Goal: Task Accomplishment & Management: Manage account settings

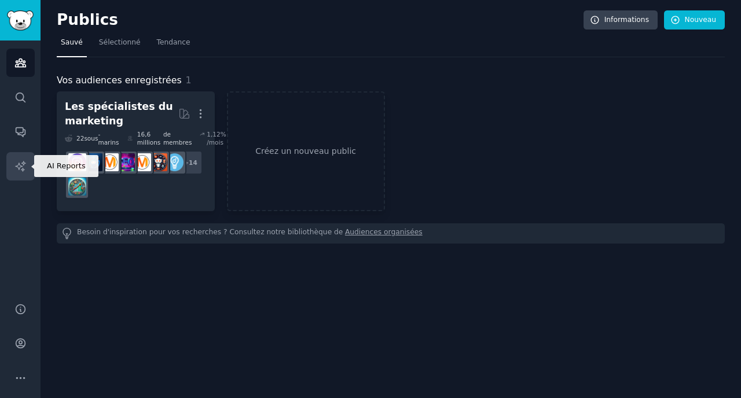
click at [19, 167] on icon "Barre latérale" at bounding box center [20, 166] width 10 height 10
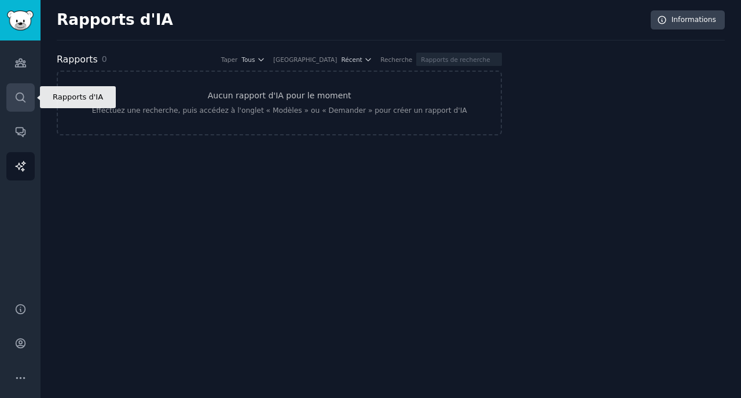
click at [18, 93] on icon "Barre latérale" at bounding box center [20, 97] width 9 height 9
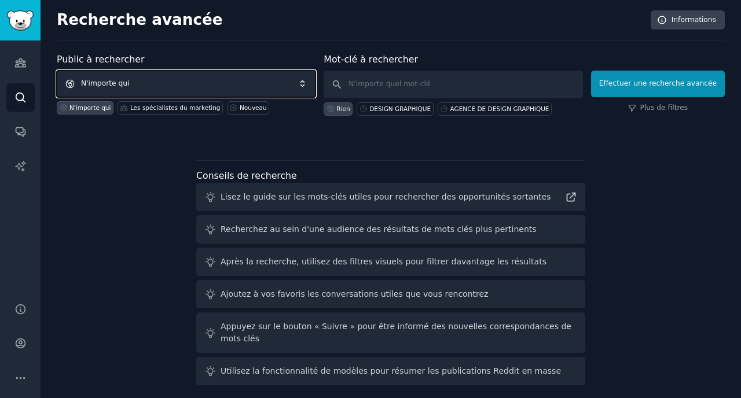
click at [229, 90] on span "N'importe qui" at bounding box center [186, 84] width 259 height 27
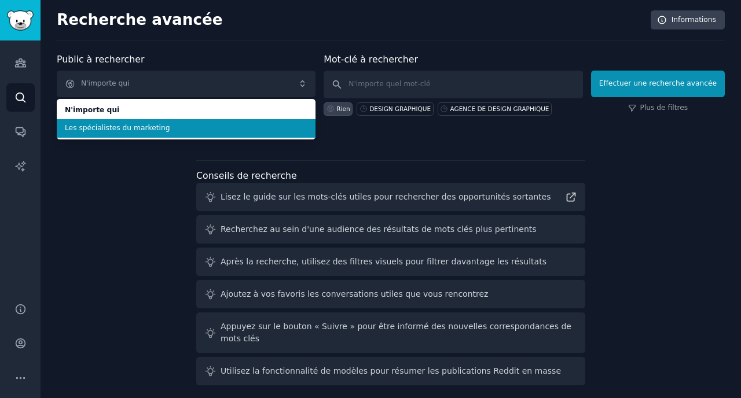
click at [153, 130] on font "Les spécialistes du marketing" at bounding box center [117, 128] width 105 height 8
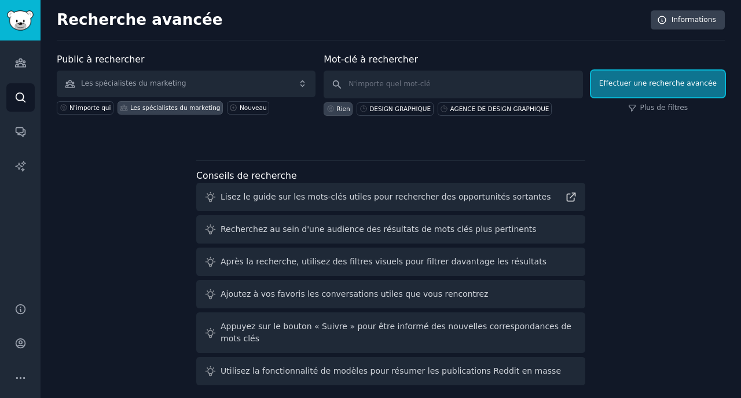
click at [631, 83] on font "Effectuer une recherche avancée" at bounding box center [657, 83] width 117 height 8
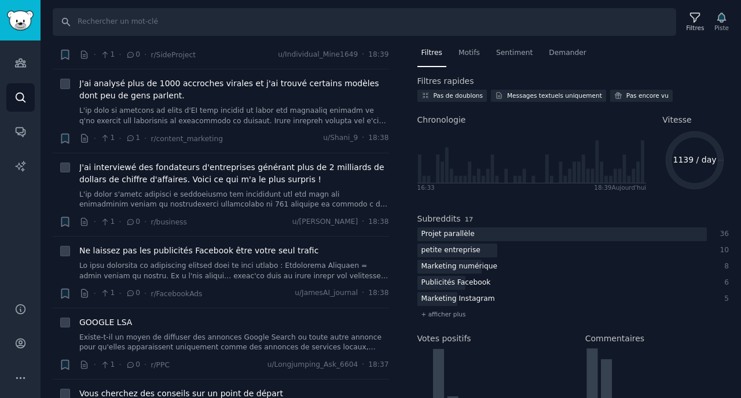
scroll to position [162, 0]
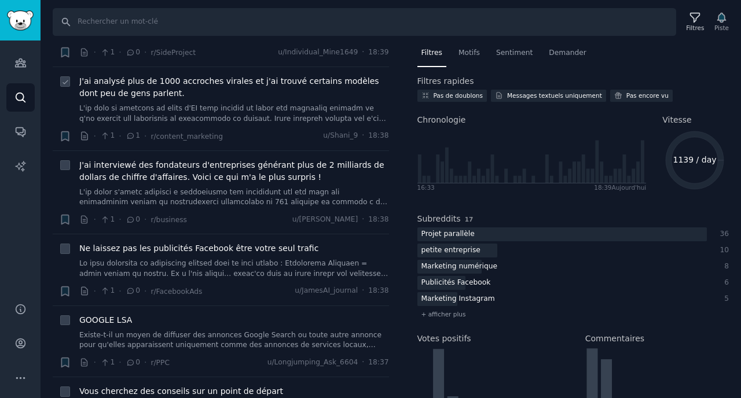
click at [231, 117] on font at bounding box center [234, 290] width 310 height 373
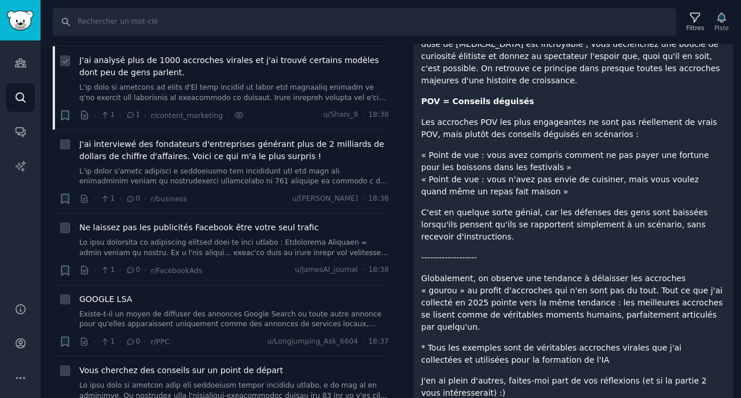
scroll to position [183, 0]
click at [269, 157] on font "J'ai interviewé des fondateurs d'entreprises générant plus de 2 milliards de do…" at bounding box center [231, 149] width 305 height 21
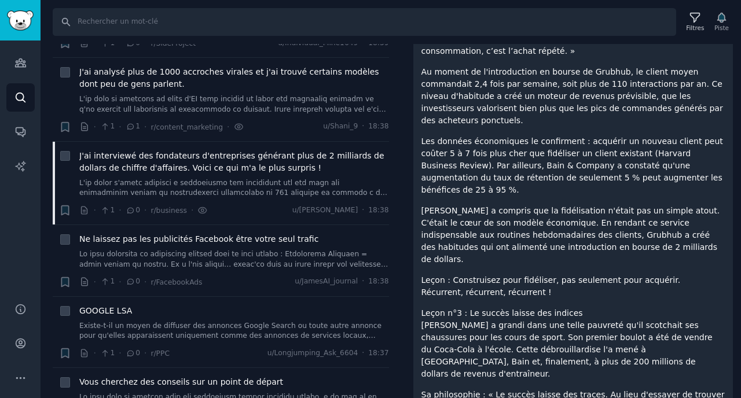
scroll to position [1067, 0]
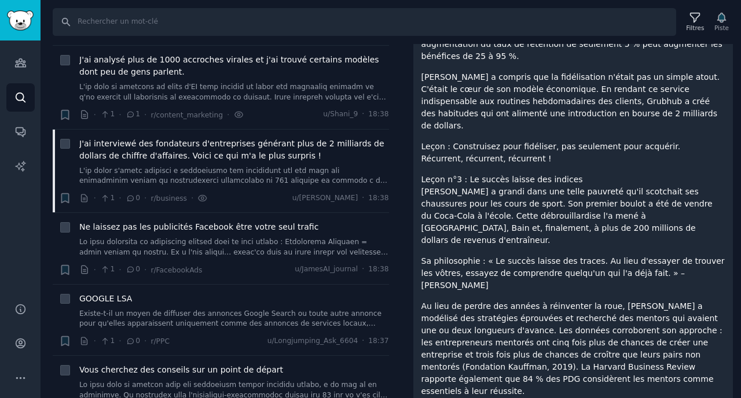
click at [527, 141] on div "J'ai passé l'année dernière à interviewer des fondateurs qui ont bâti des entre…" at bounding box center [573, 128] width 304 height 2063
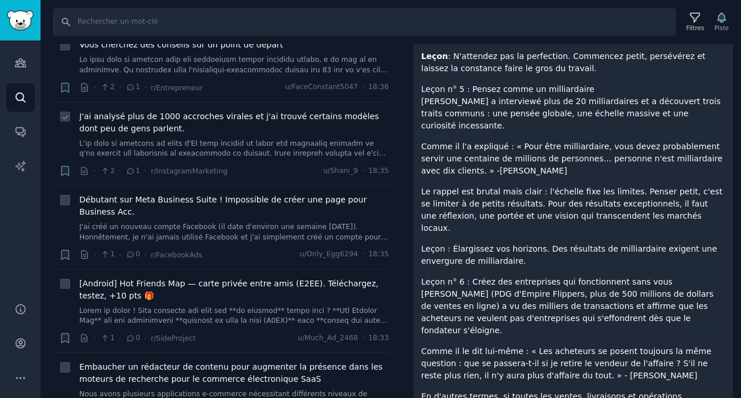
scroll to position [517, 0]
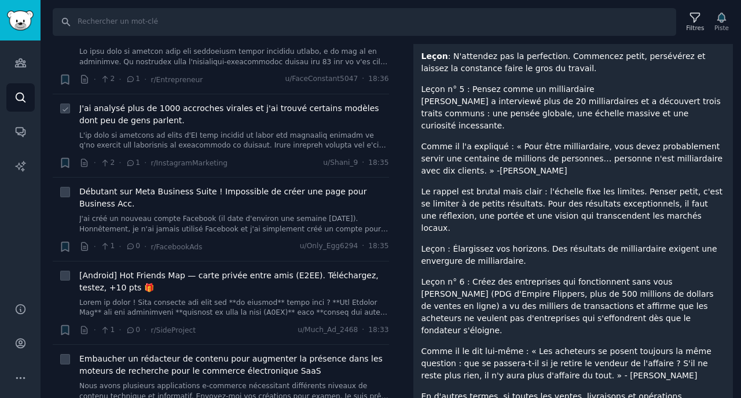
click at [157, 126] on div "J'ai analysé plus de 1000 accroches virales et j'ai trouvé certains modèles don…" at bounding box center [234, 126] width 310 height 49
click at [148, 119] on font "J'ai analysé plus de 1000 accroches virales et j'ai trouvé certains modèles don…" at bounding box center [229, 114] width 300 height 21
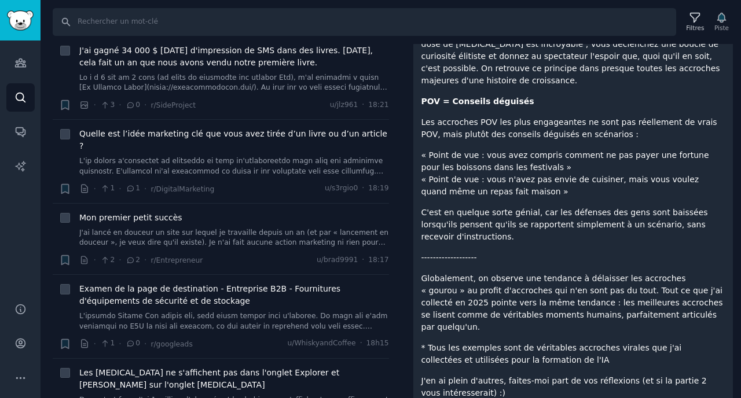
scroll to position [1512, 0]
click at [200, 130] on font "Quelle est l’idée marketing clé que vous avez tirée d’un livre ou d’un article ?" at bounding box center [233, 140] width 308 height 21
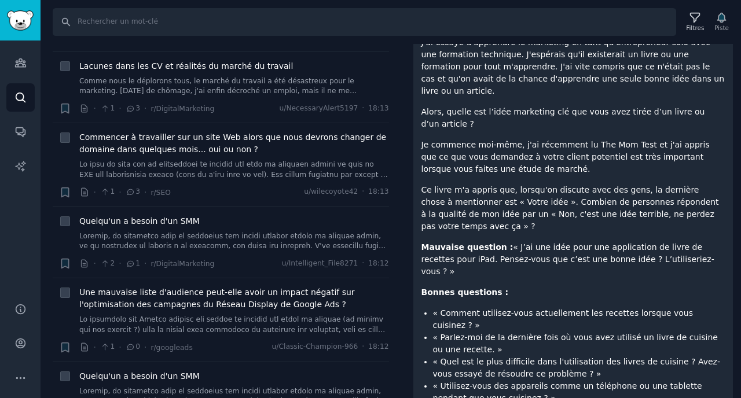
scroll to position [1977, 0]
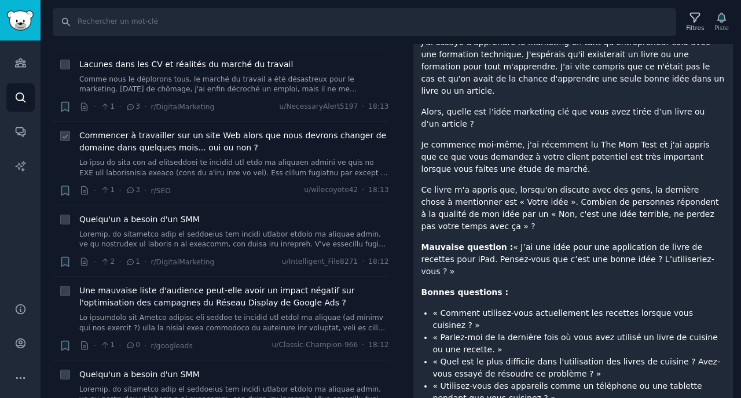
click at [166, 131] on font "Commencer à travailler sur un site Web alors que nous devrons changer de domain…" at bounding box center [232, 141] width 307 height 21
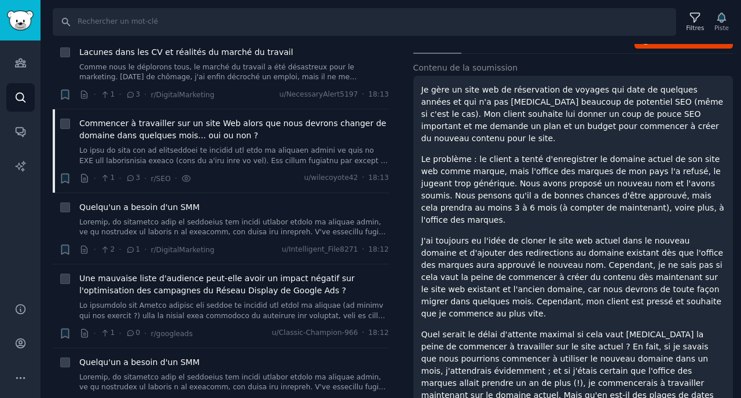
scroll to position [86, 0]
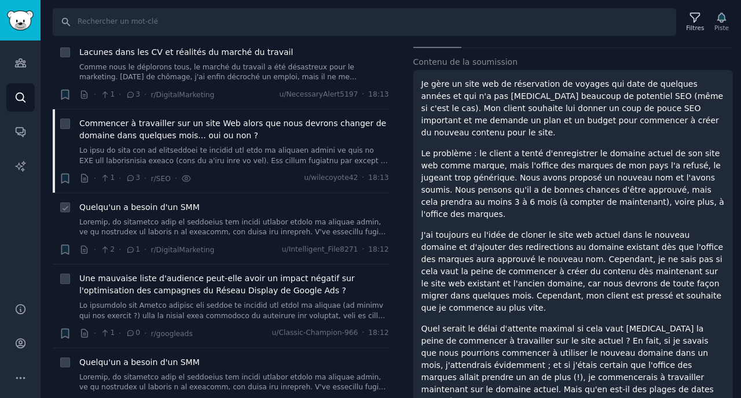
click at [232, 218] on font at bounding box center [232, 293] width 307 height 150
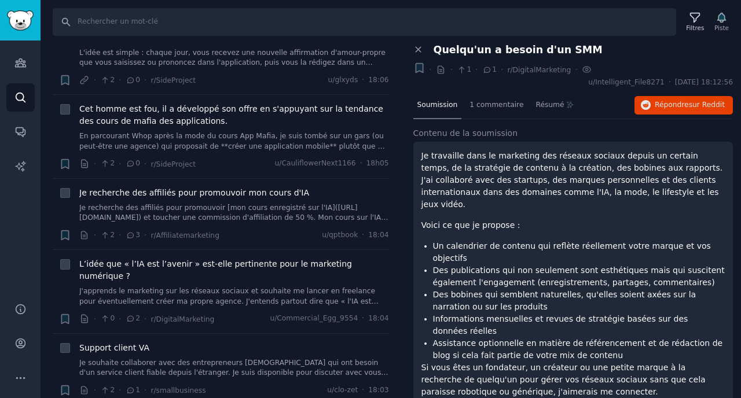
scroll to position [2746, 0]
click at [134, 104] on span "Cet homme est fou, il a développé son offre en s'appuyant sur la tendance des c…" at bounding box center [234, 116] width 310 height 24
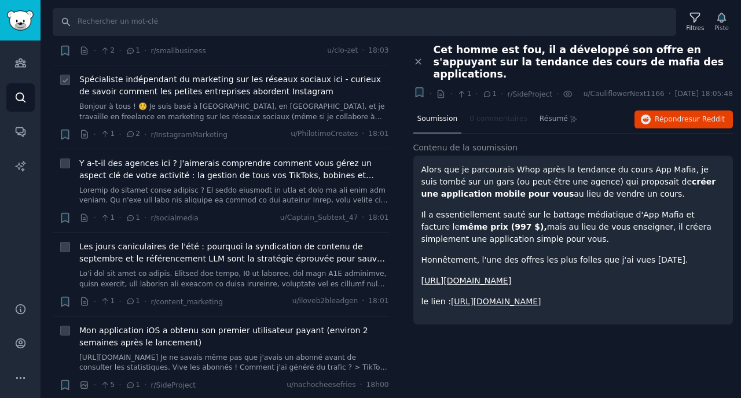
scroll to position [3079, 0]
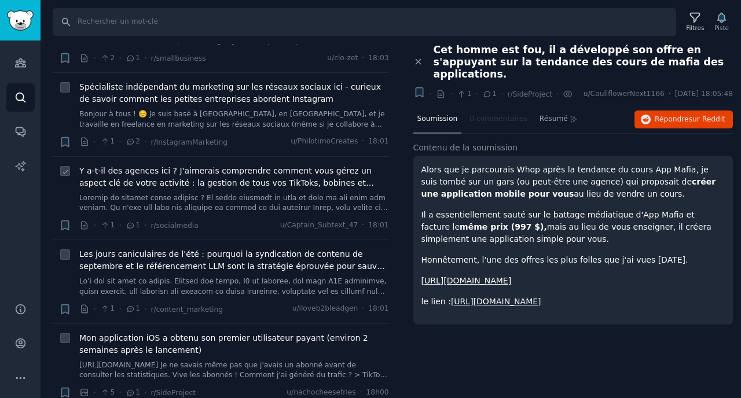
click at [214, 165] on span "Y a-t-il des agences ici ? J'aimerais comprendre comment vous gérez un aspect c…" at bounding box center [234, 177] width 310 height 24
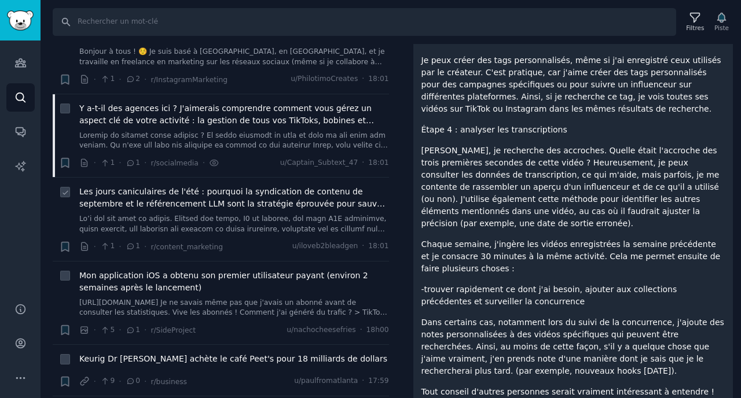
scroll to position [3142, 0]
click at [207, 186] on font "Les jours caniculaires de l'été : pourquoi la syndication de contenu de septemb…" at bounding box center [232, 203] width 306 height 34
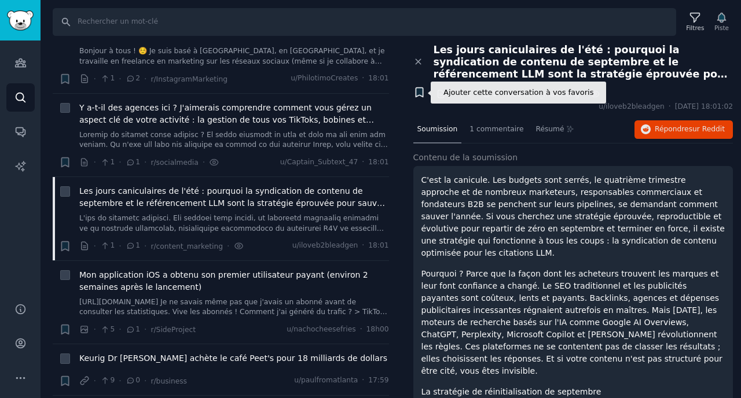
click at [420, 91] on icon "button" at bounding box center [419, 92] width 7 height 9
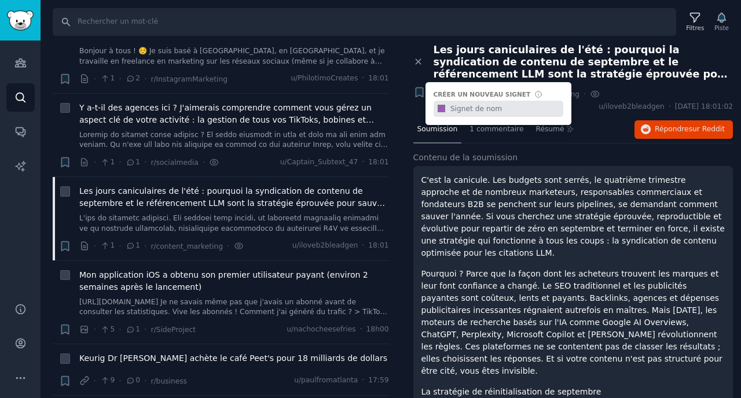
type input "s"
type input "SEO LLM"
click at [623, 90] on div "Ajouter cette conversation à vos favoris + [PERSON_NAME] un nouveau signet #9b5…" at bounding box center [573, 99] width 320 height 26
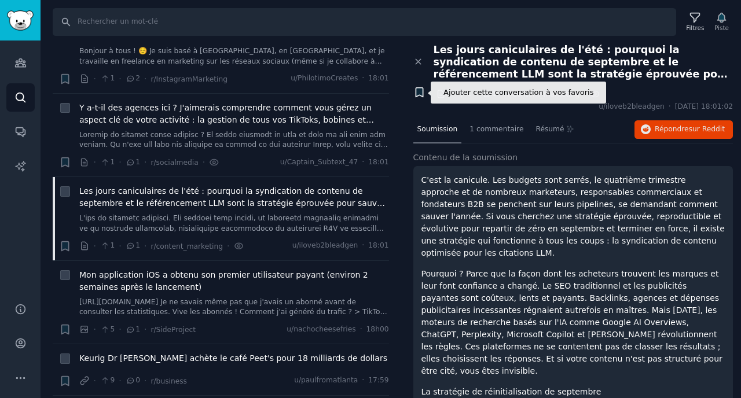
click at [419, 91] on icon "button" at bounding box center [419, 92] width 7 height 9
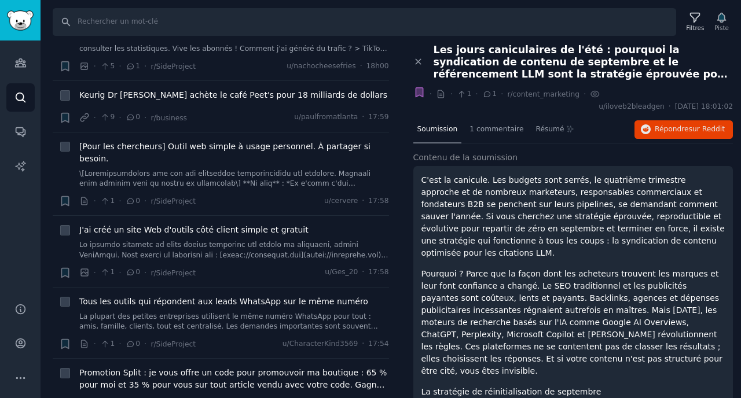
scroll to position [3407, 0]
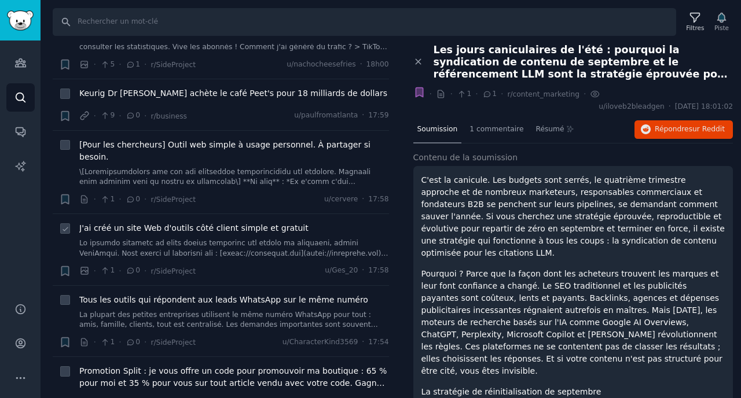
click at [146, 239] on font at bounding box center [233, 354] width 309 height 231
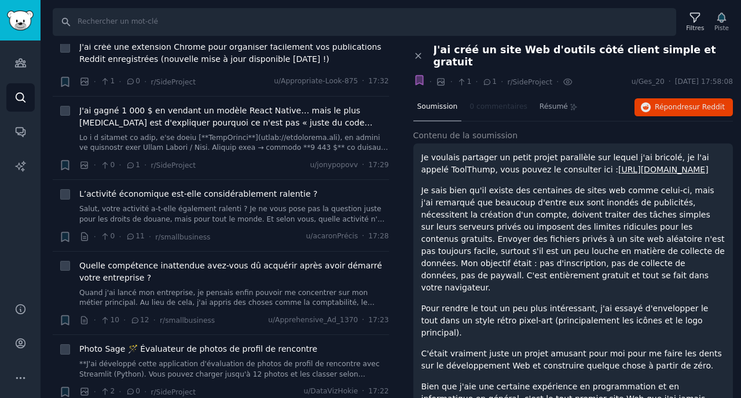
scroll to position [4512, 0]
click at [199, 204] on font "Salut, votre activité a-t-elle également ralenti ? Je ne vous pose pas la quest…" at bounding box center [233, 223] width 309 height 39
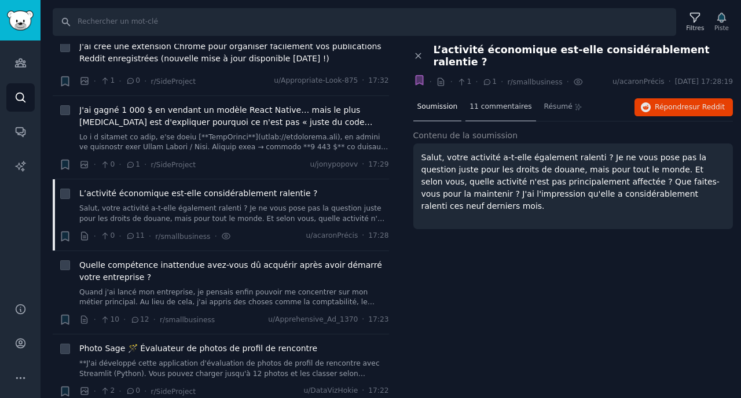
click at [498, 102] on font "11 commentaires" at bounding box center [500, 106] width 62 height 8
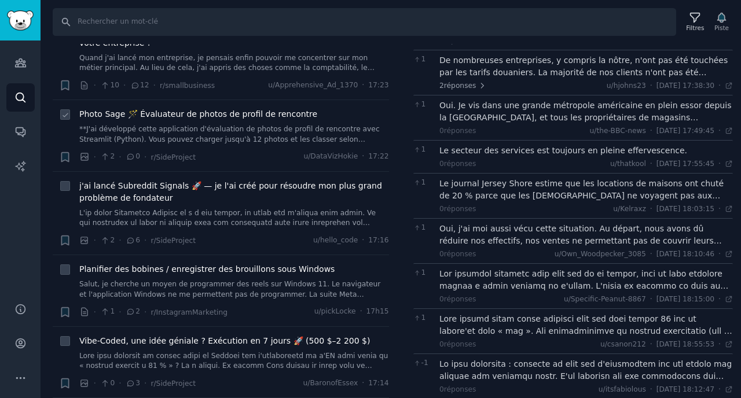
scroll to position [4747, 0]
click at [237, 208] on font at bounding box center [233, 298] width 309 height 181
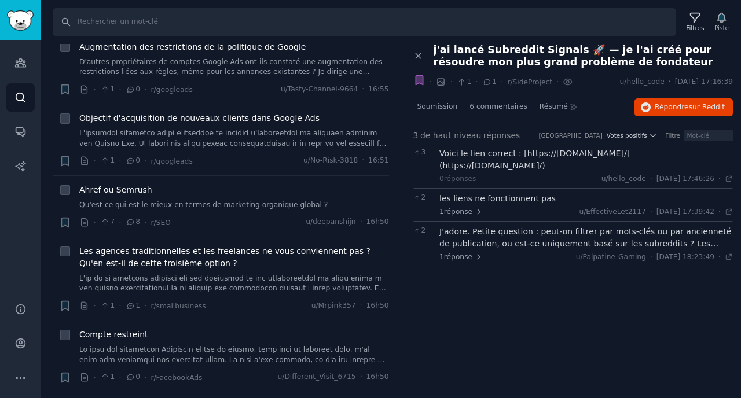
scroll to position [6102, 0]
click at [160, 246] on font "Les agences traditionnelles et les freelances ne vous conviennent pas ? Qu'en e…" at bounding box center [224, 256] width 291 height 21
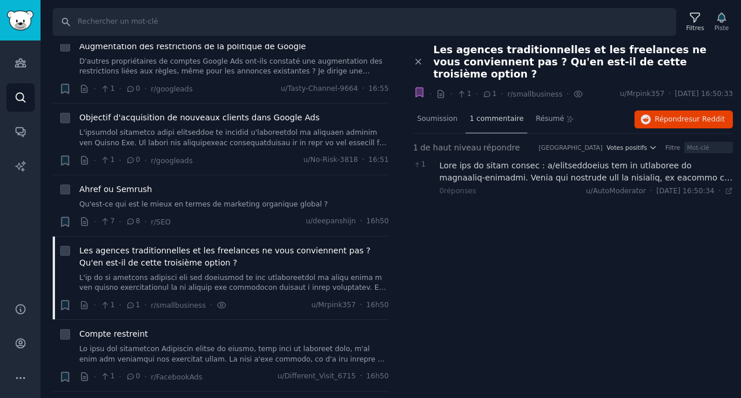
click at [488, 115] on font "1 commentaire" at bounding box center [496, 119] width 54 height 8
click at [434, 115] on font "Soumission" at bounding box center [437, 119] width 41 height 8
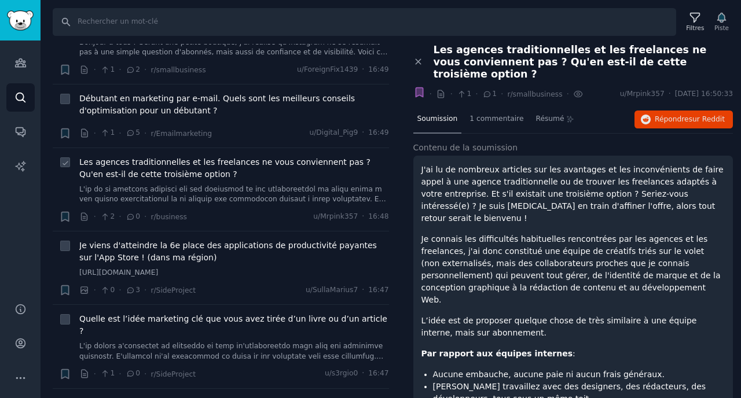
scroll to position [6497, 0]
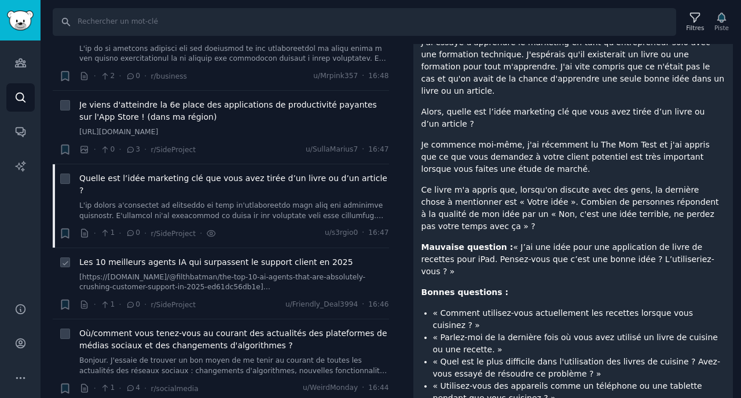
scroll to position [6639, 0]
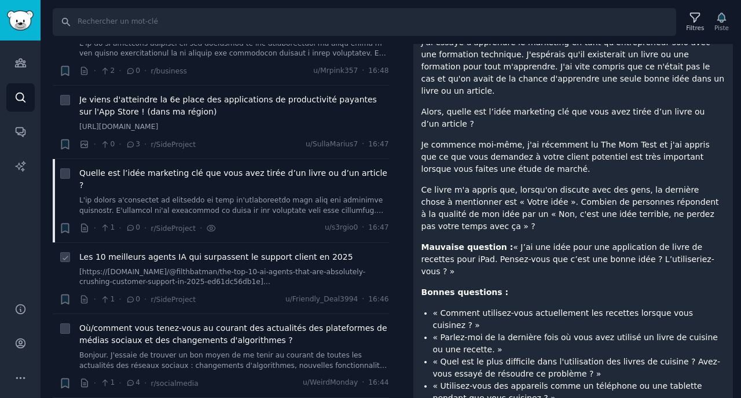
click at [267, 268] on font "[https://[DOMAIN_NAME]/@filthbatman/the-top-10-ai-agents-that-are-absolutely-cr…" at bounding box center [222, 287] width 286 height 39
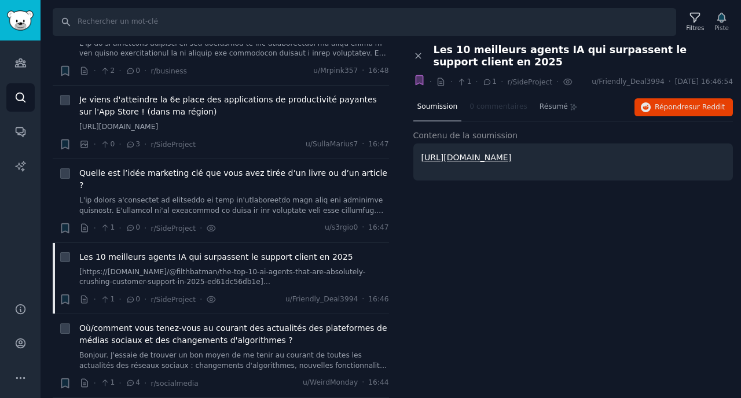
click at [435, 111] on font "Soumission" at bounding box center [437, 106] width 41 height 8
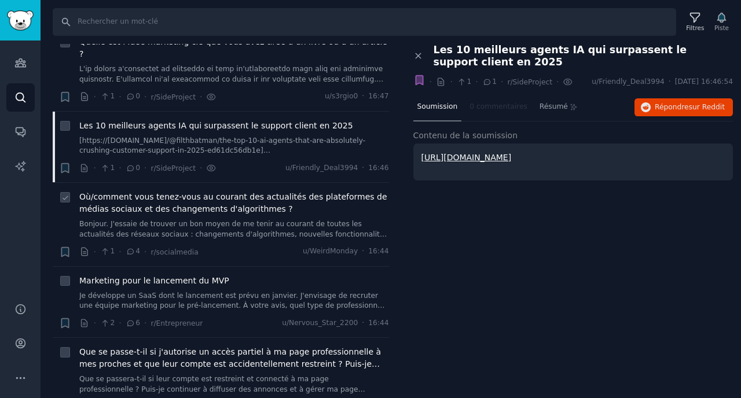
scroll to position [6774, 0]
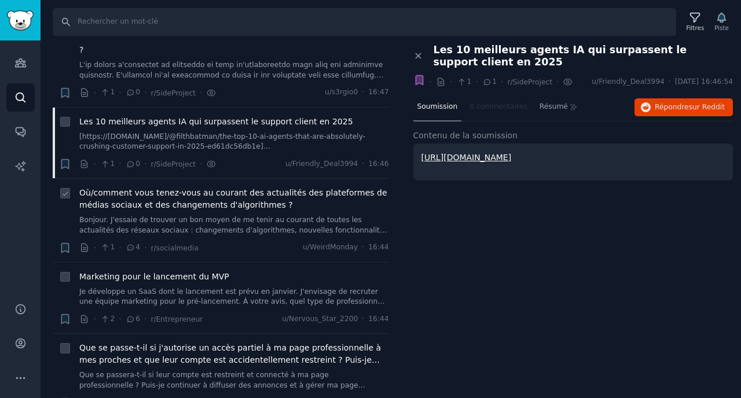
click at [282, 215] on link "Bonjour. J'essaie de trouver un bon moyen de me tenir au courant de toutes les …" at bounding box center [234, 225] width 310 height 20
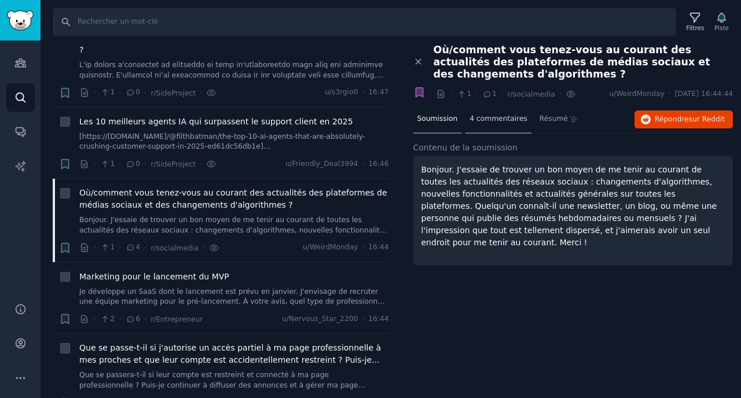
click at [496, 116] on font "4 commentaires" at bounding box center [497, 119] width 57 height 8
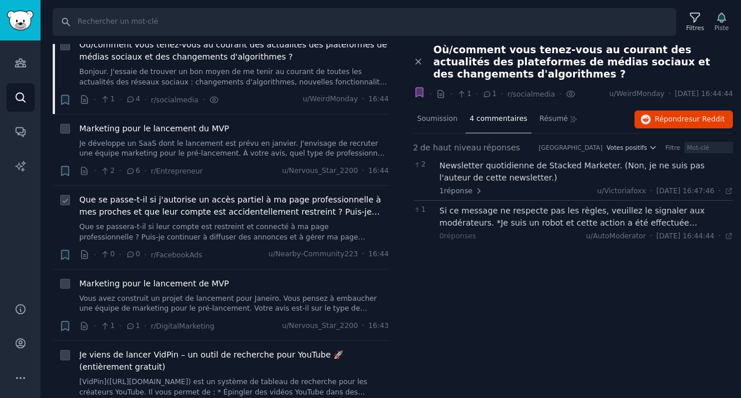
scroll to position [6923, 0]
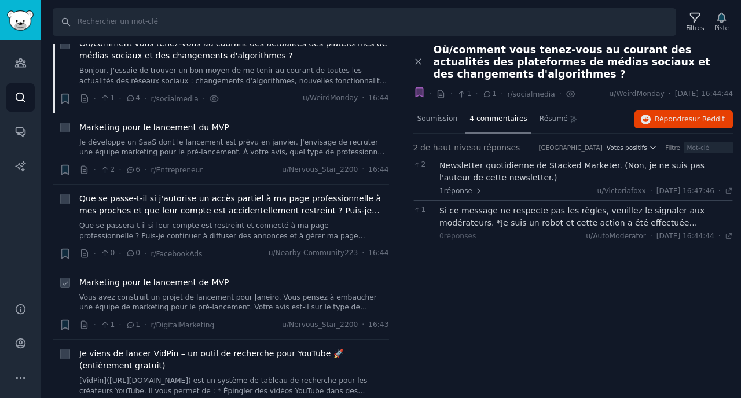
click at [293, 293] on font "Vous avez construit un projet de lancement pour Janeiro. Vous pensez à embauche…" at bounding box center [227, 307] width 297 height 28
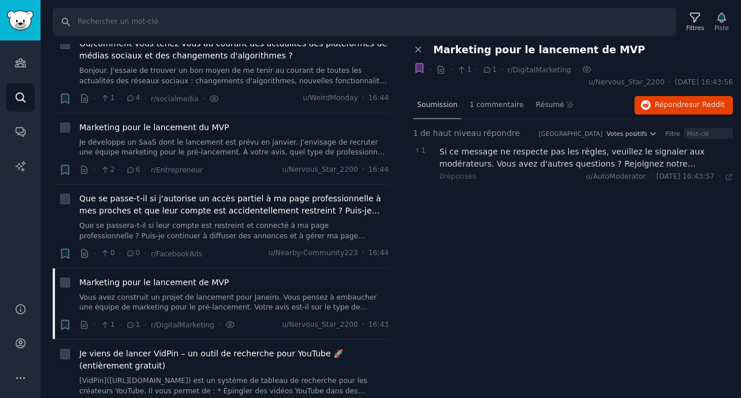
click at [442, 104] on font "Soumission" at bounding box center [437, 105] width 41 height 8
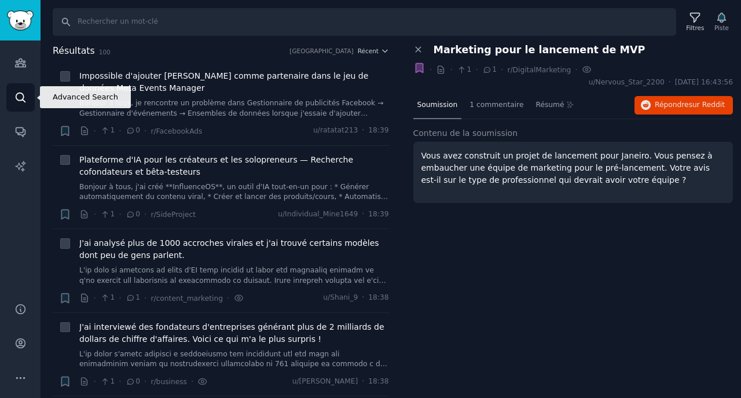
click at [24, 101] on icon "Barre latérale" at bounding box center [20, 97] width 9 height 9
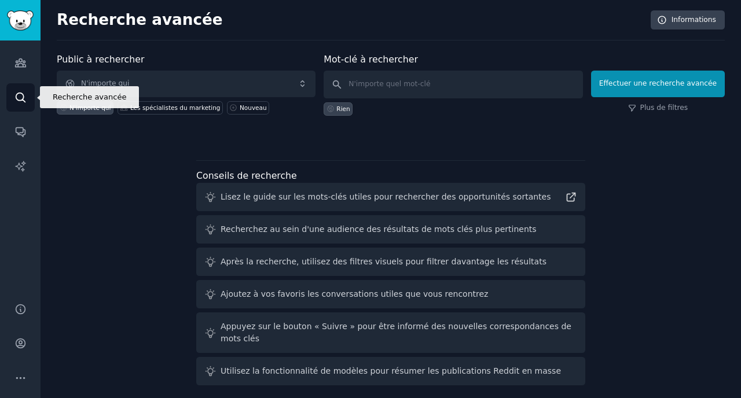
click at [24, 97] on icon "Barre latérale" at bounding box center [20, 97] width 12 height 12
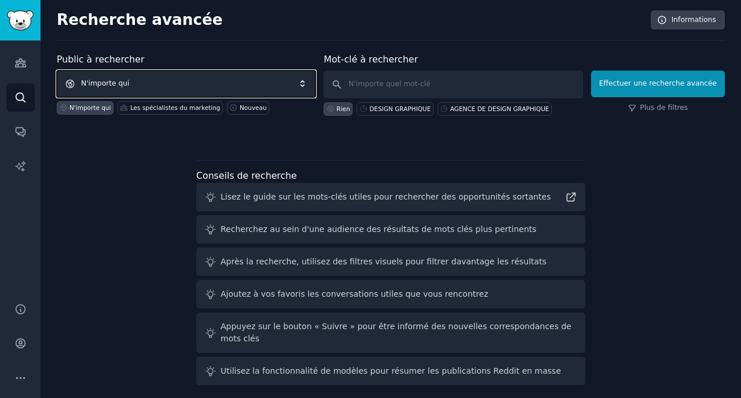
click at [90, 82] on font "N'importe qui" at bounding box center [105, 83] width 48 height 8
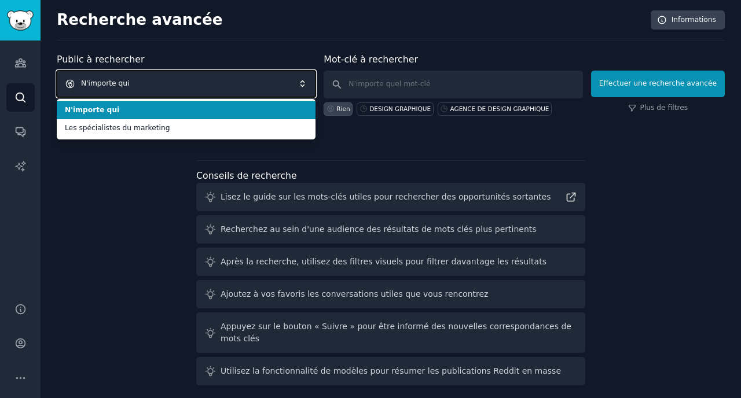
click at [90, 82] on font "N'importe qui" at bounding box center [105, 83] width 48 height 8
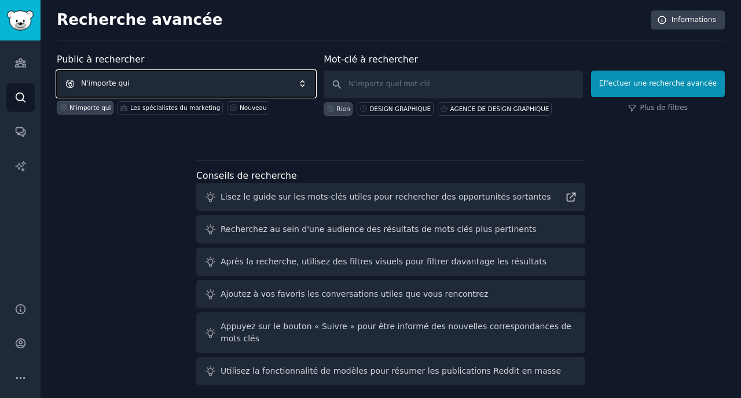
click at [90, 82] on font "N'importe qui" at bounding box center [105, 83] width 48 height 8
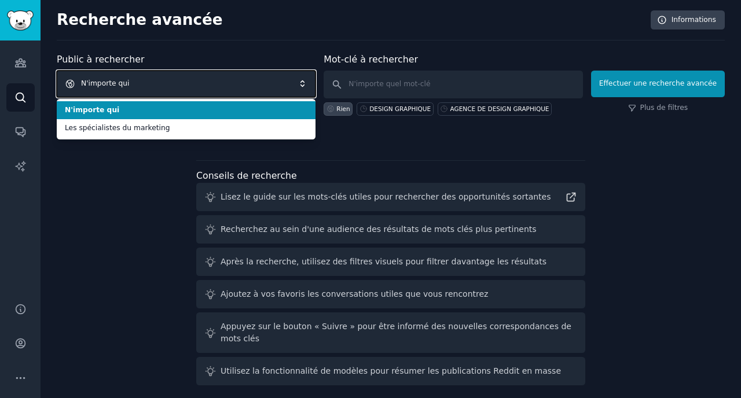
click at [90, 82] on font "N'importe qui" at bounding box center [105, 83] width 48 height 8
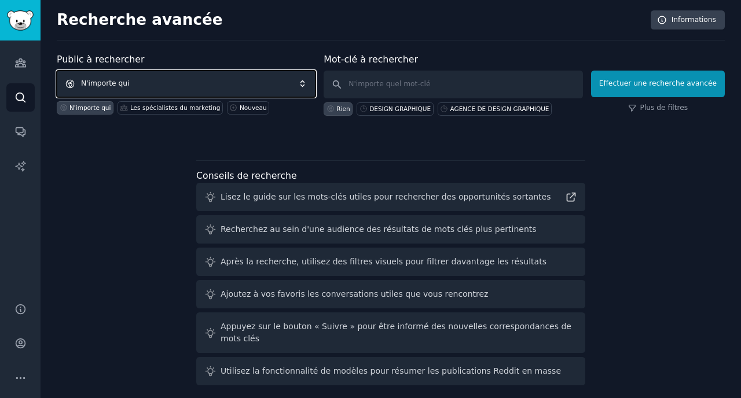
click at [90, 82] on font "N'importe qui" at bounding box center [105, 83] width 48 height 8
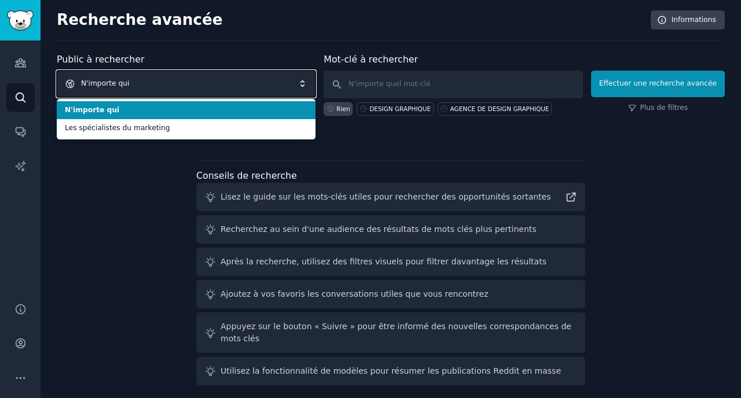
click at [90, 82] on font "N'importe qui" at bounding box center [105, 83] width 48 height 8
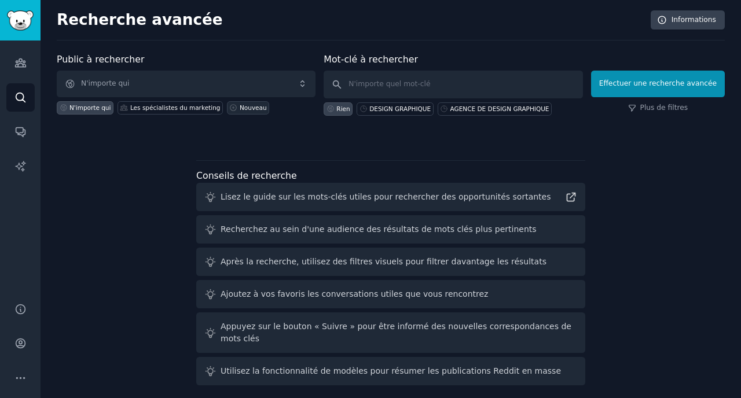
click at [240, 108] on font "Nouveau" at bounding box center [253, 107] width 27 height 7
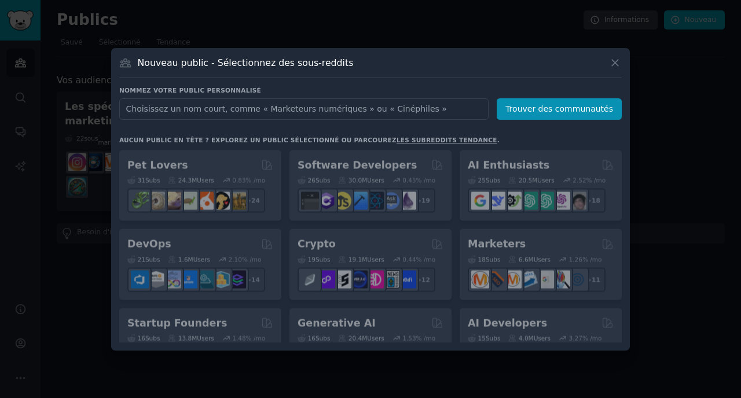
click at [164, 108] on input "text" at bounding box center [303, 108] width 369 height 21
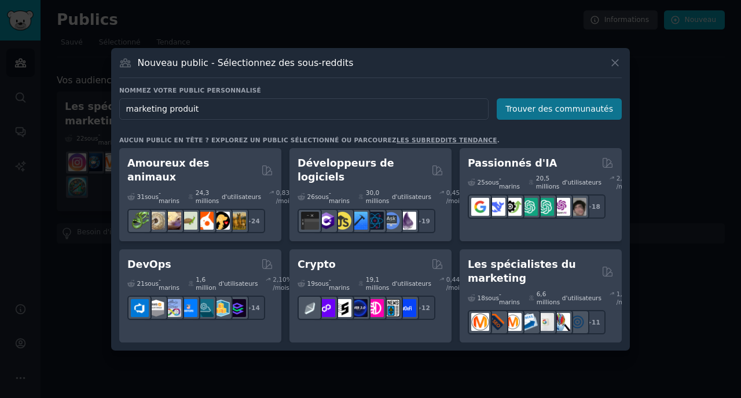
type input "marketing produit"
click at [527, 105] on font "Trouver des communautés" at bounding box center [559, 108] width 108 height 9
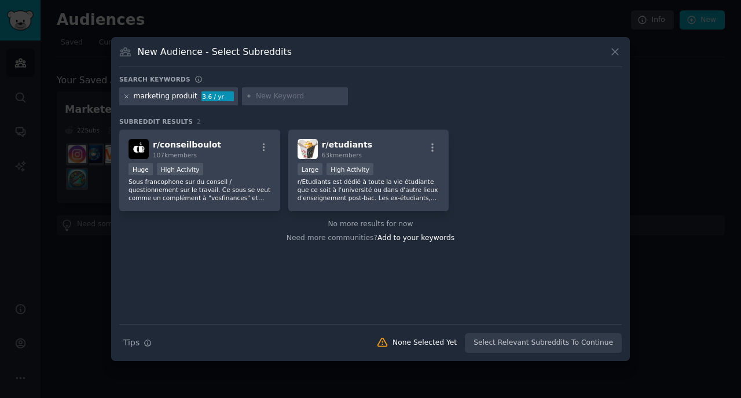
click at [126, 97] on icon at bounding box center [126, 96] width 3 height 3
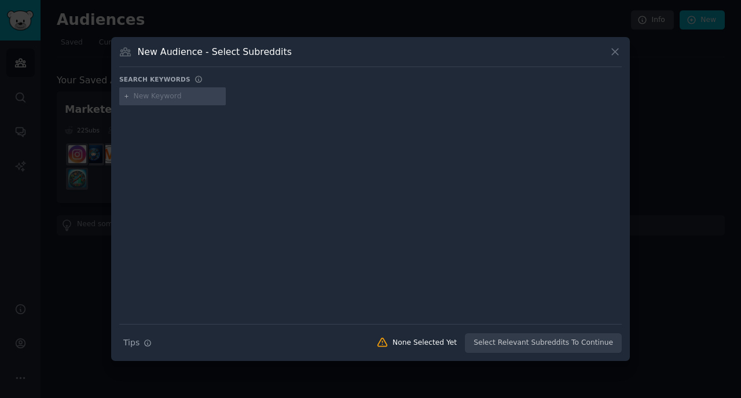
click at [142, 98] on input "text" at bounding box center [178, 96] width 88 height 10
type input "marketing"
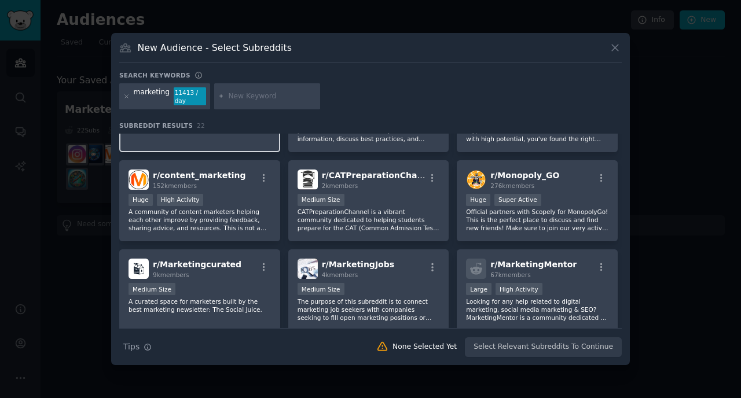
scroll to position [237, 0]
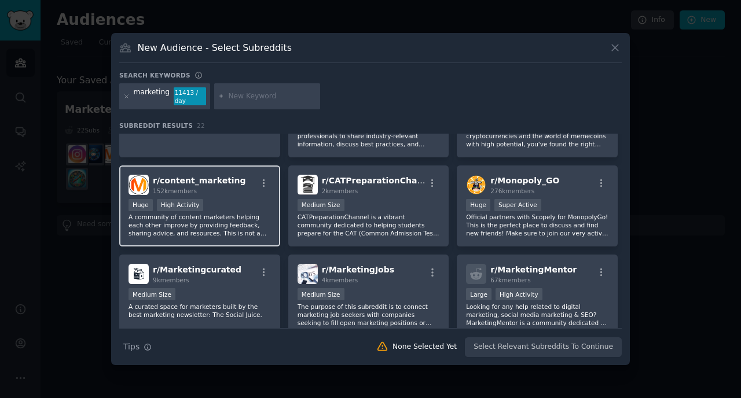
click at [174, 184] on span "r/ content_marketing" at bounding box center [199, 180] width 93 height 9
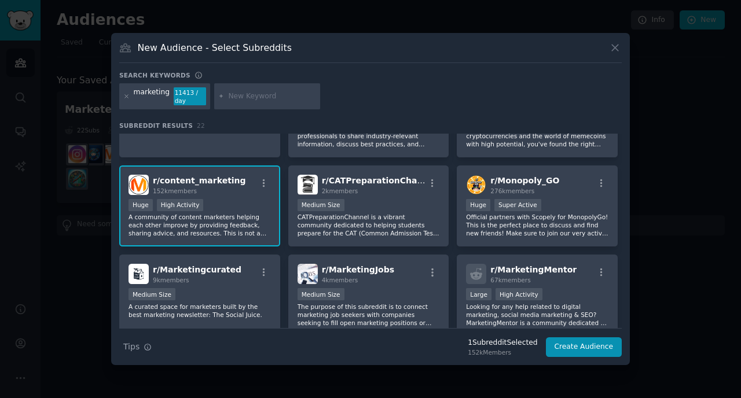
click at [175, 185] on span "r/ content_marketing" at bounding box center [199, 180] width 93 height 9
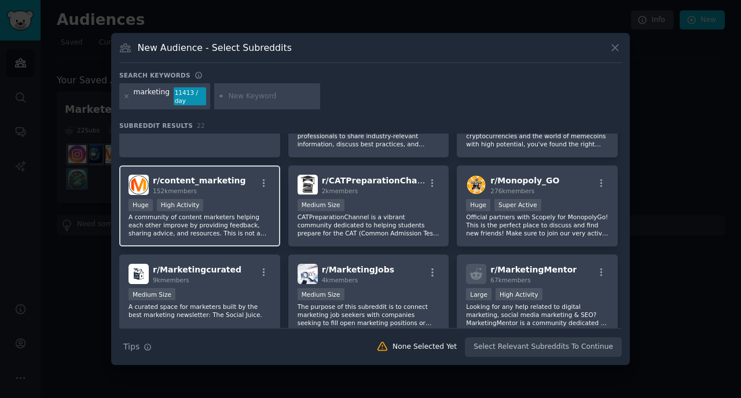
click at [175, 186] on h2 "r/ content_marketing 152k members" at bounding box center [199, 185] width 93 height 20
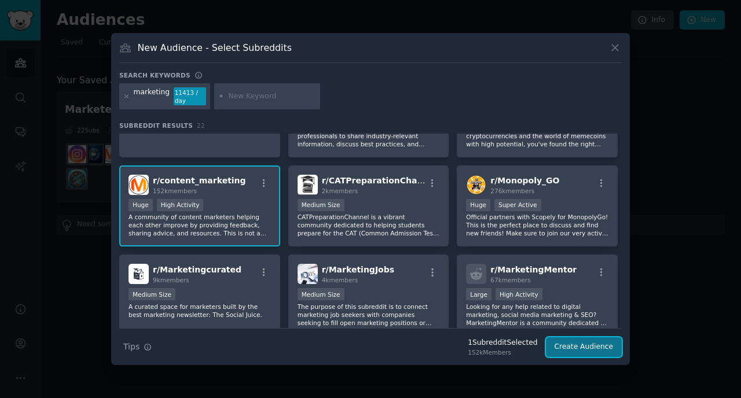
click at [572, 351] on button "Create Audience" at bounding box center [584, 347] width 76 height 20
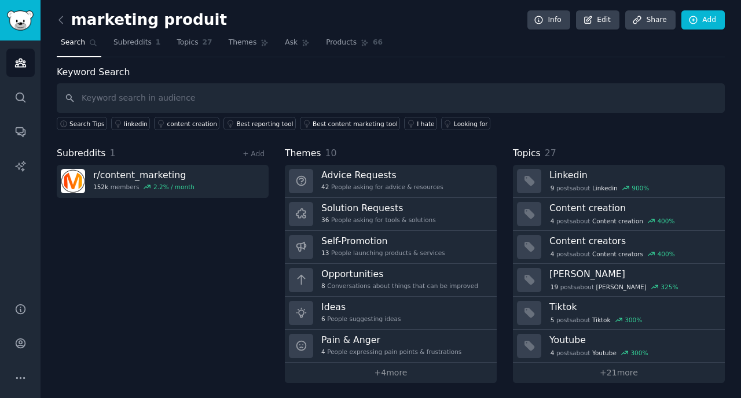
scroll to position [1, 0]
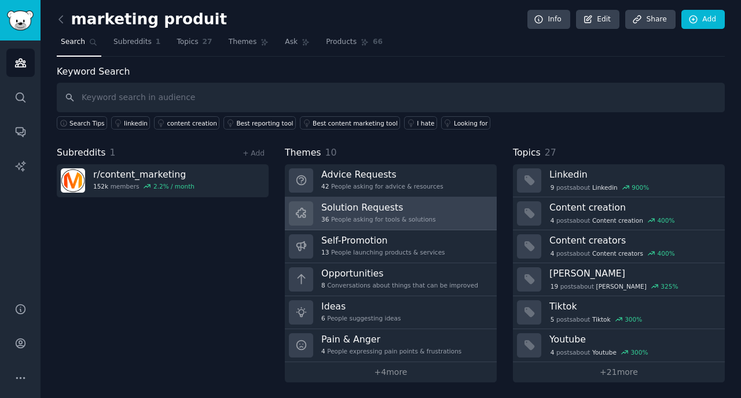
click at [300, 212] on icon at bounding box center [301, 213] width 12 height 12
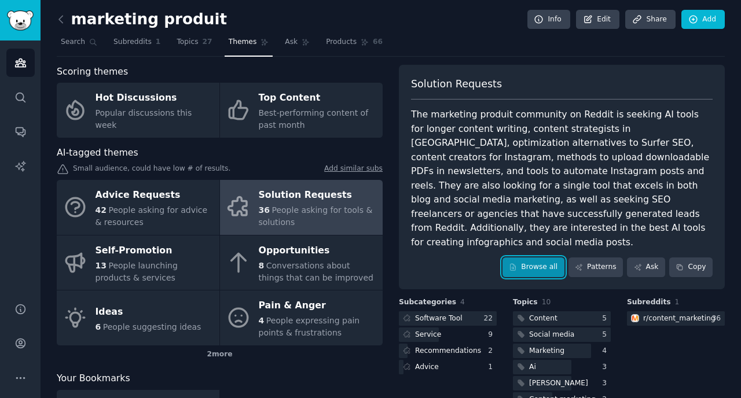
click at [532, 258] on link "Browse all" at bounding box center [533, 268] width 62 height 20
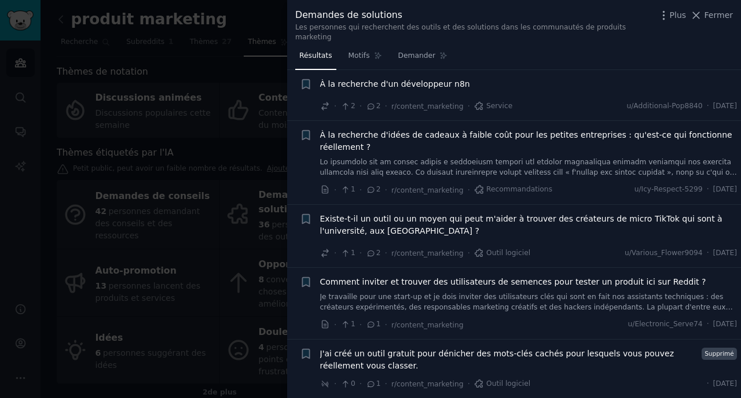
scroll to position [2148, 0]
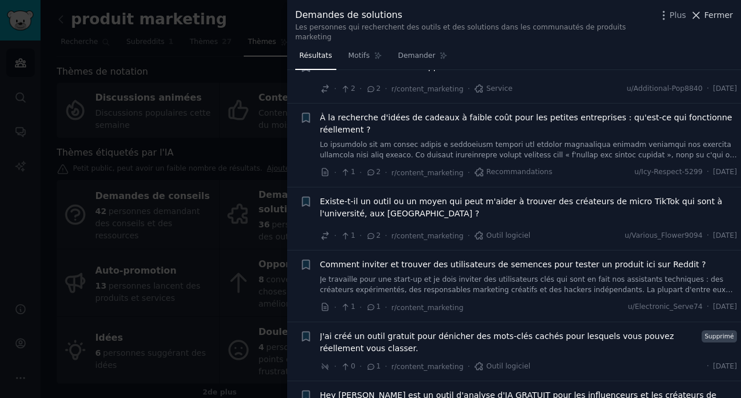
click at [696, 13] on icon at bounding box center [696, 15] width 6 height 6
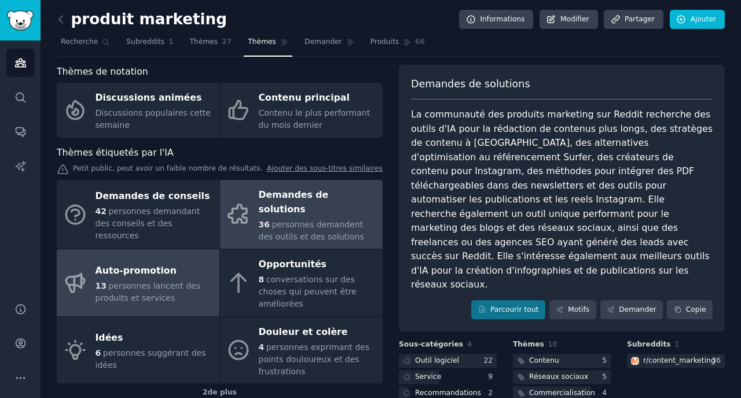
click at [171, 262] on div "Auto-promotion" at bounding box center [154, 271] width 118 height 19
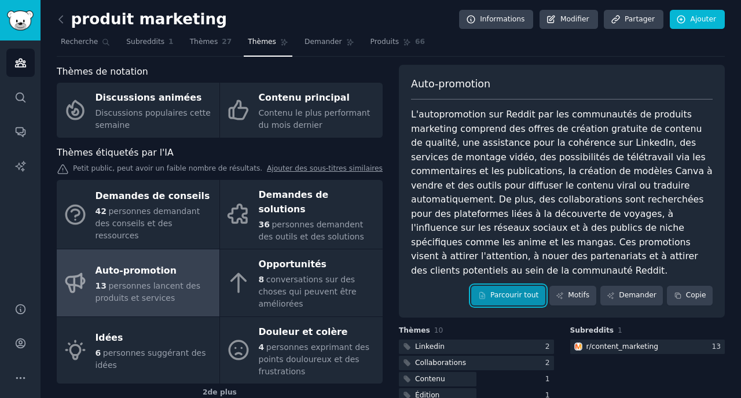
click at [509, 291] on font "Parcourir tout" at bounding box center [514, 295] width 48 height 8
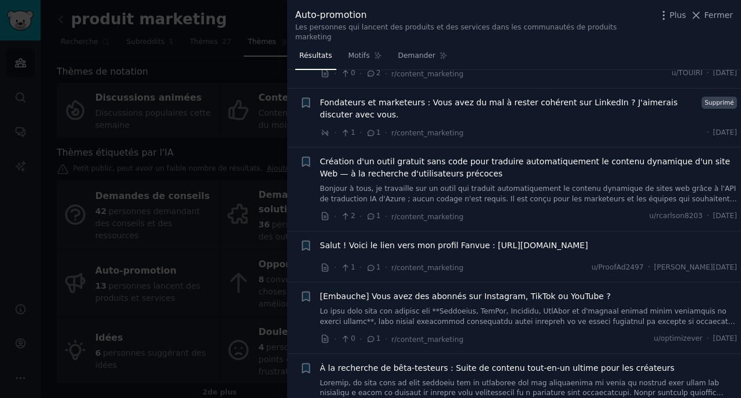
scroll to position [617, 0]
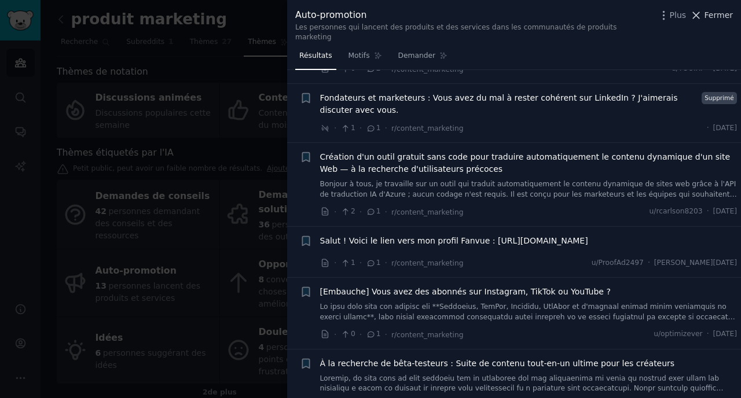
click at [715, 16] on font "Fermer" at bounding box center [718, 14] width 28 height 9
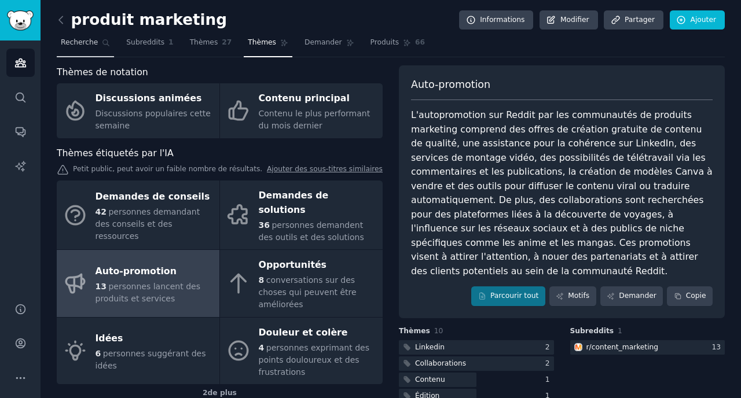
click at [86, 39] on font "Recherche" at bounding box center [79, 42] width 37 height 8
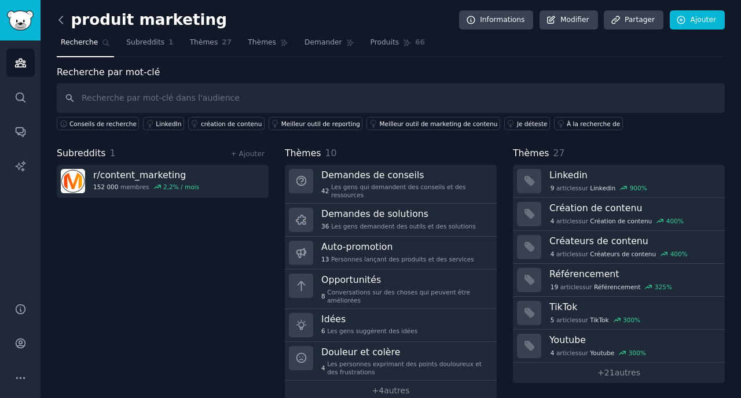
click at [60, 17] on icon at bounding box center [61, 20] width 12 height 12
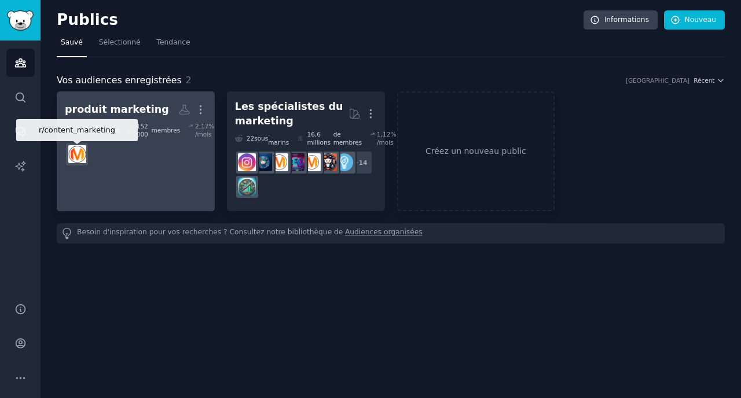
click at [83, 148] on img at bounding box center [77, 154] width 18 height 18
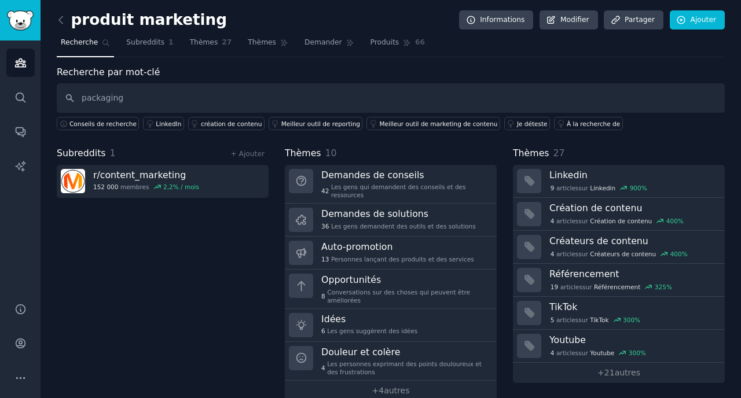
type input "packaging"
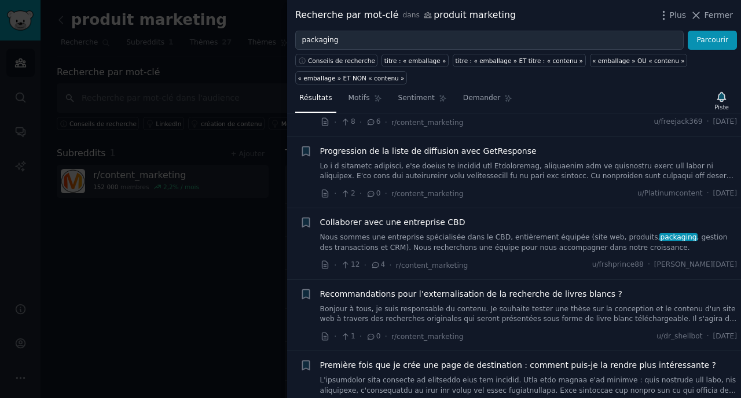
scroll to position [1783, 0]
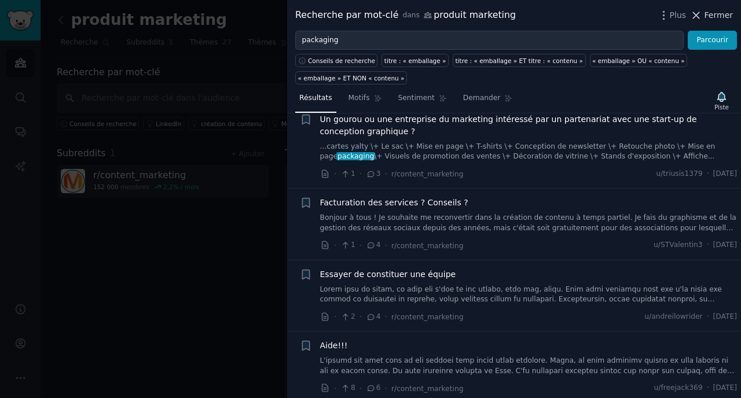
click at [700, 14] on icon at bounding box center [696, 15] width 12 height 12
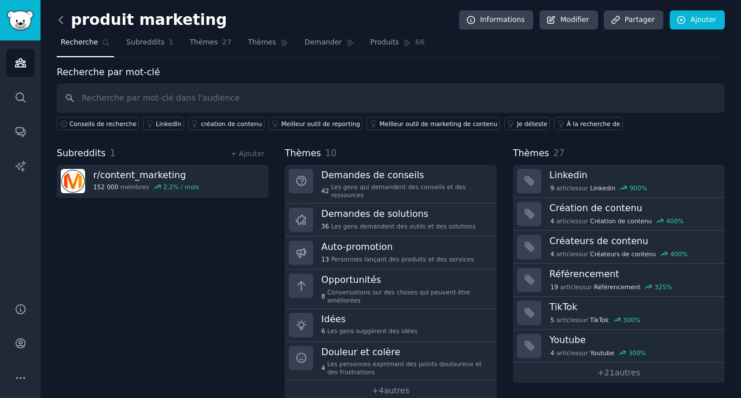
click at [60, 21] on icon at bounding box center [60, 19] width 3 height 7
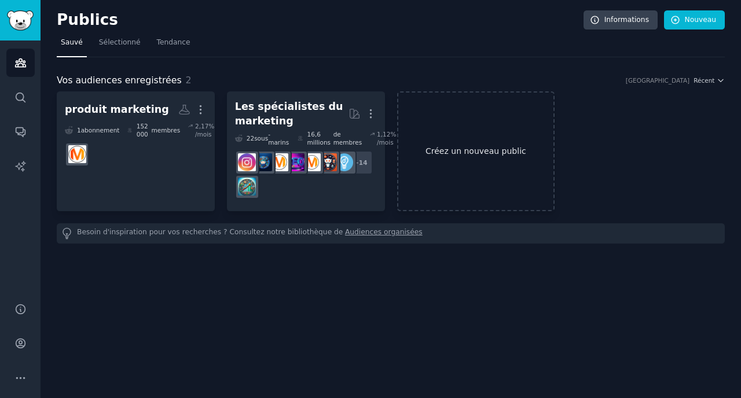
click at [466, 156] on font "Créez un nouveau public" at bounding box center [476, 151] width 156 height 12
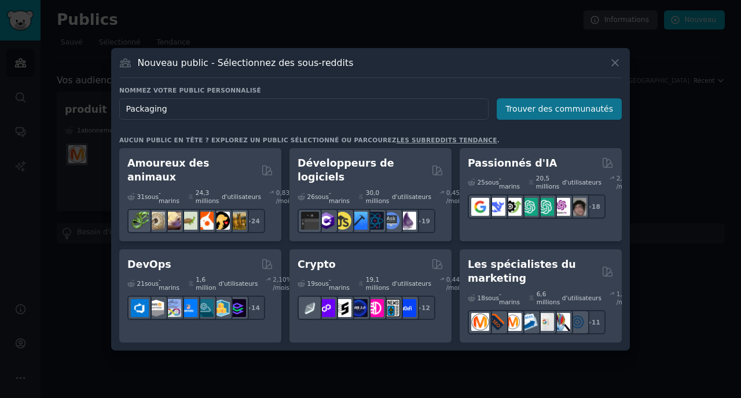
type input "Packaging"
click at [541, 111] on font "Trouver des communautés" at bounding box center [559, 108] width 108 height 9
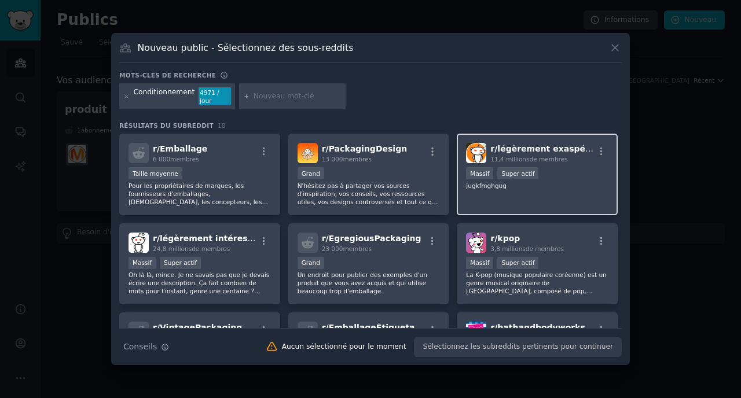
click at [527, 150] on font "légèrement exaspérant" at bounding box center [550, 148] width 107 height 9
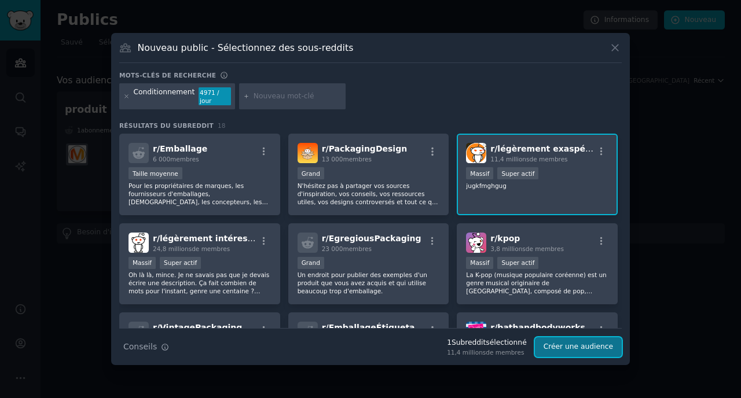
click at [580, 343] on font "Créer une audience" at bounding box center [577, 347] width 69 height 8
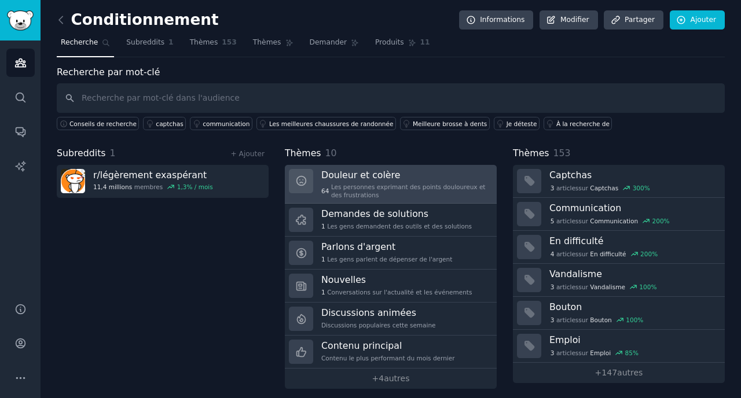
click at [359, 183] on font "Les personnes exprimant des points douloureux et des frustrations" at bounding box center [408, 190] width 155 height 15
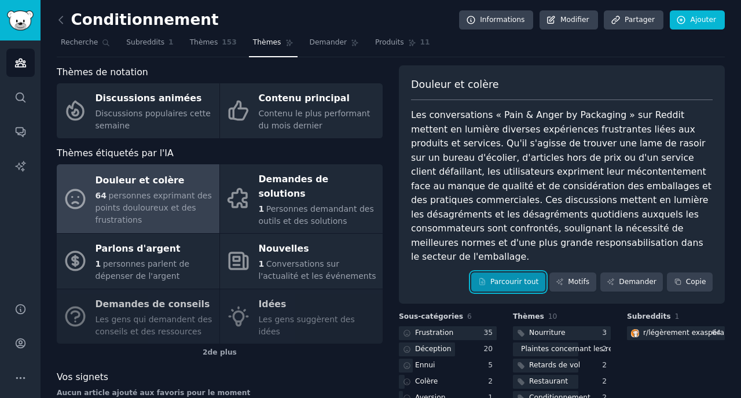
click at [510, 278] on font "Parcourir tout" at bounding box center [514, 282] width 48 height 8
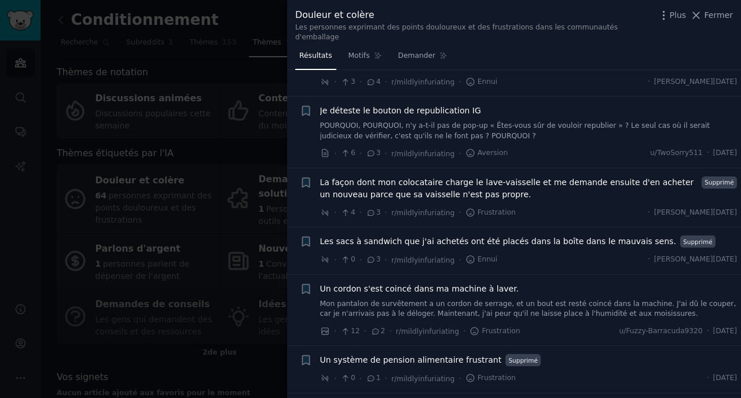
scroll to position [3712, 0]
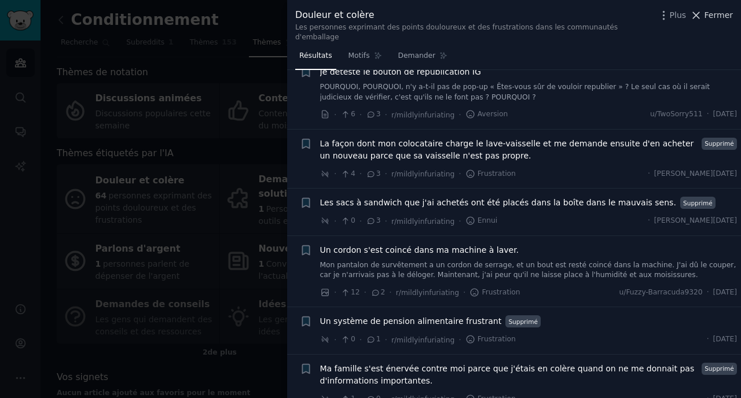
click at [698, 20] on icon at bounding box center [696, 15] width 12 height 12
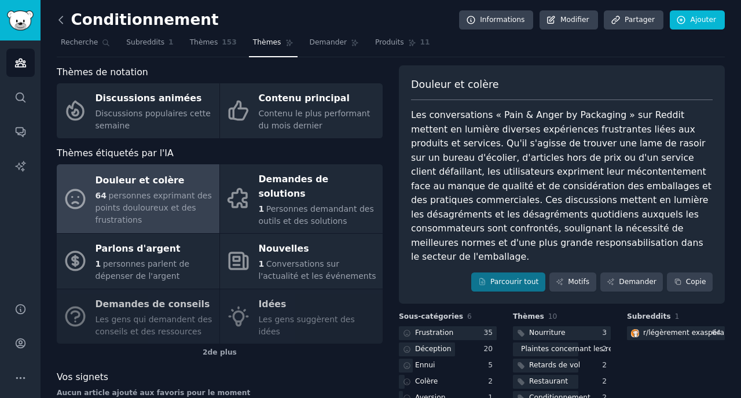
click at [58, 17] on icon at bounding box center [61, 20] width 12 height 12
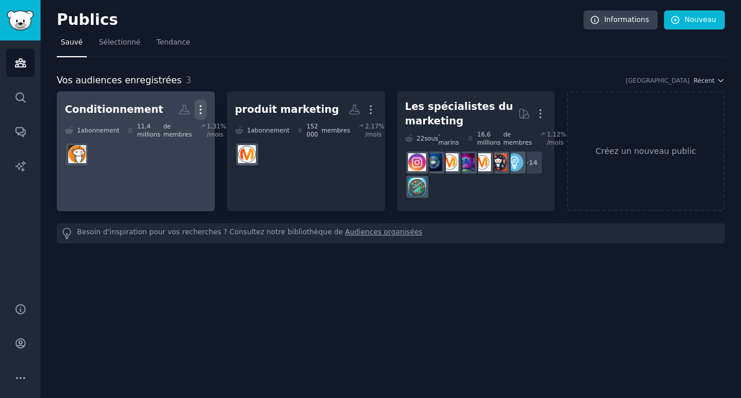
click at [201, 106] on icon "button" at bounding box center [200, 110] width 1 height 8
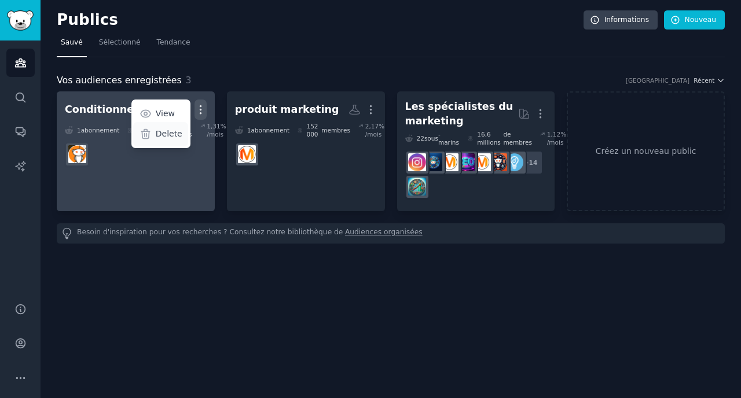
click at [178, 132] on p "Delete" at bounding box center [169, 134] width 27 height 12
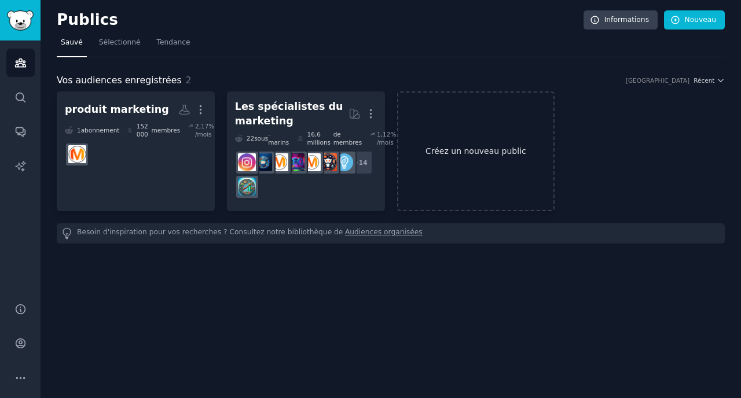
click at [459, 153] on font "Créez un nouveau public" at bounding box center [475, 150] width 101 height 9
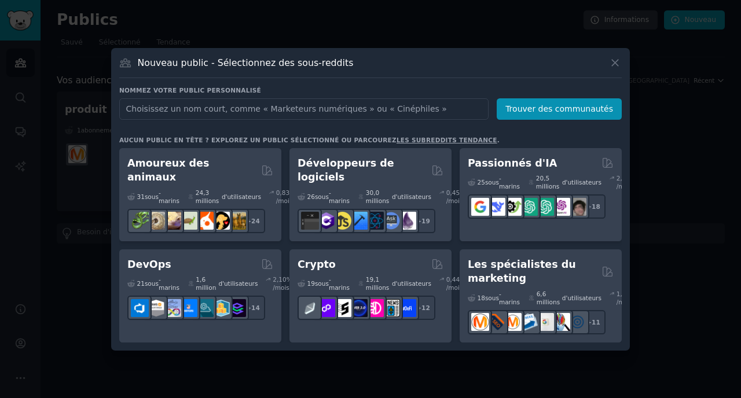
click at [269, 109] on input "text" at bounding box center [303, 108] width 369 height 21
drag, startPoint x: 126, startPoint y: 106, endPoint x: 126, endPoint y: 127, distance: 20.8
click at [126, 115] on input "design agency" at bounding box center [303, 108] width 369 height 21
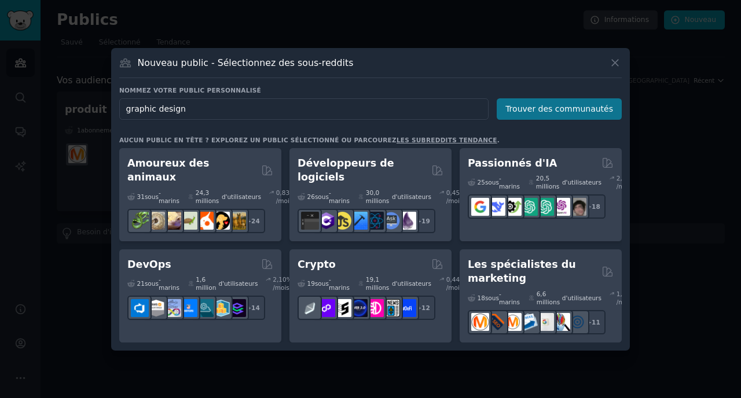
type input "graphic design"
click at [544, 111] on font "Trouver des communautés" at bounding box center [559, 108] width 108 height 9
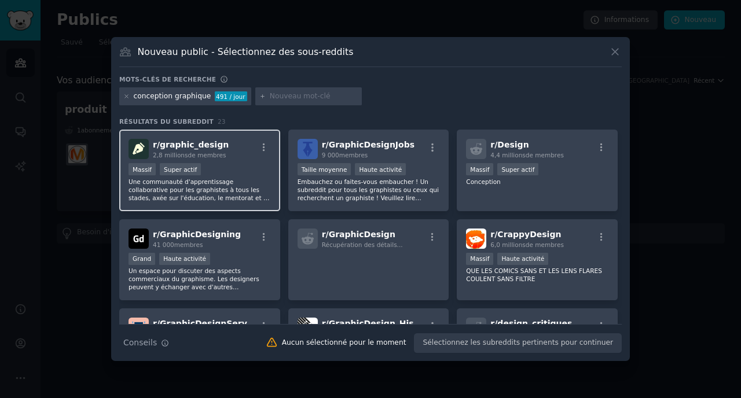
click at [200, 146] on font "graphic_design" at bounding box center [194, 144] width 69 height 9
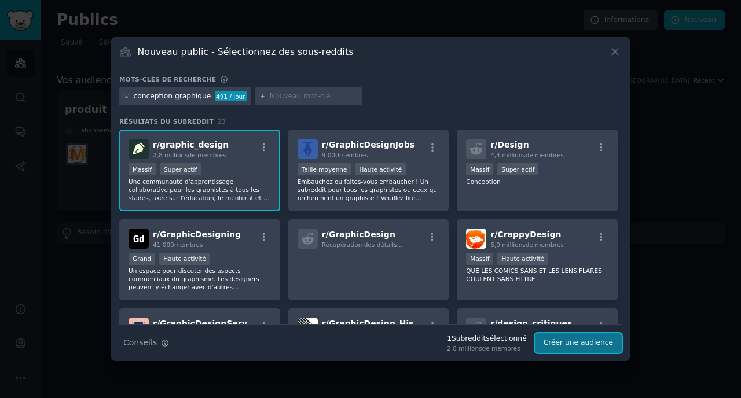
click at [580, 341] on font "Créer une audience" at bounding box center [577, 343] width 69 height 8
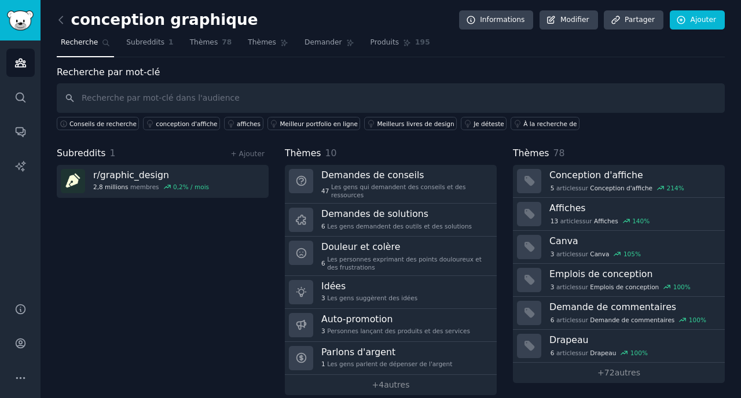
scroll to position [13, 0]
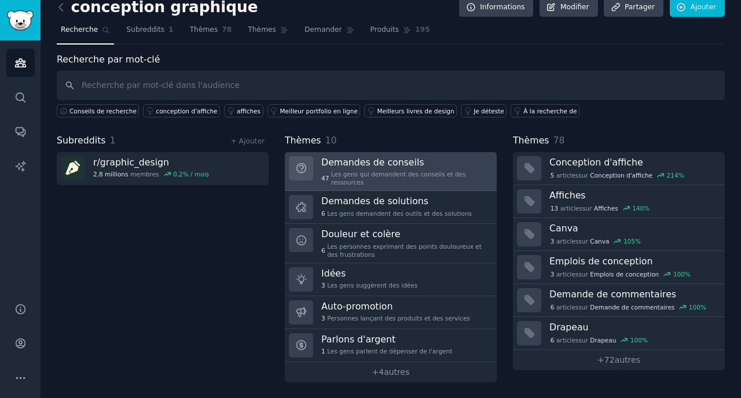
click at [406, 168] on div "Demandes de conseils 47 Les gens qui demandent des conseils et des ressources" at bounding box center [404, 171] width 167 height 31
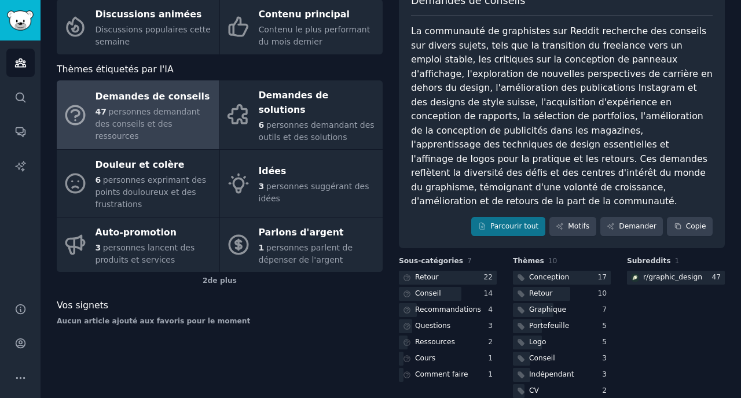
scroll to position [96, 0]
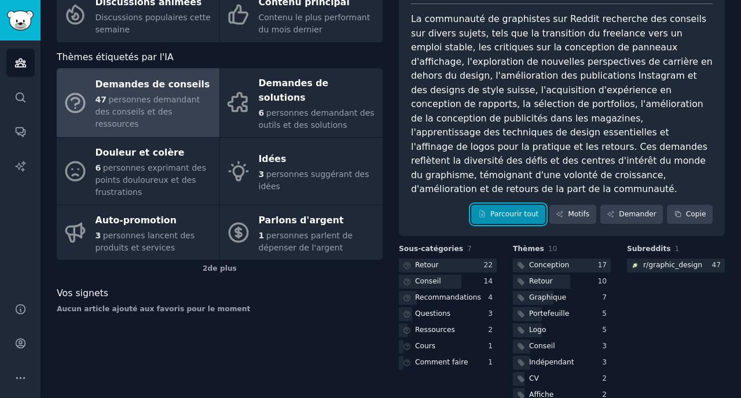
click at [521, 205] on link "Parcourir tout" at bounding box center [508, 215] width 74 height 20
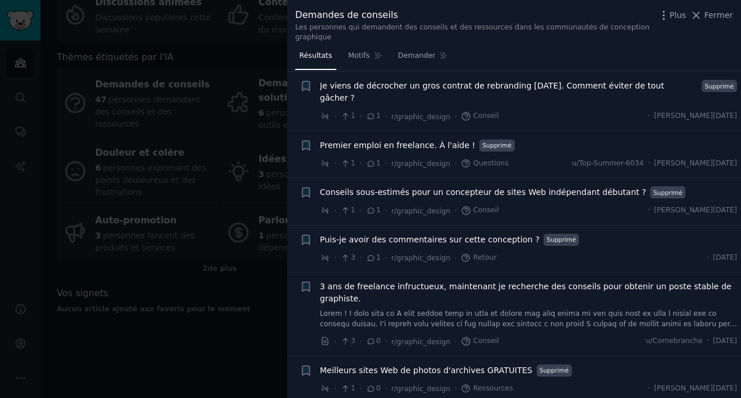
scroll to position [2782, 0]
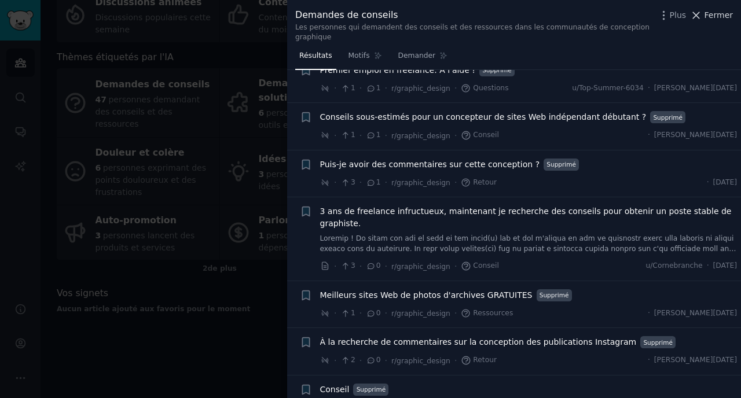
click at [696, 16] on icon at bounding box center [696, 15] width 12 height 12
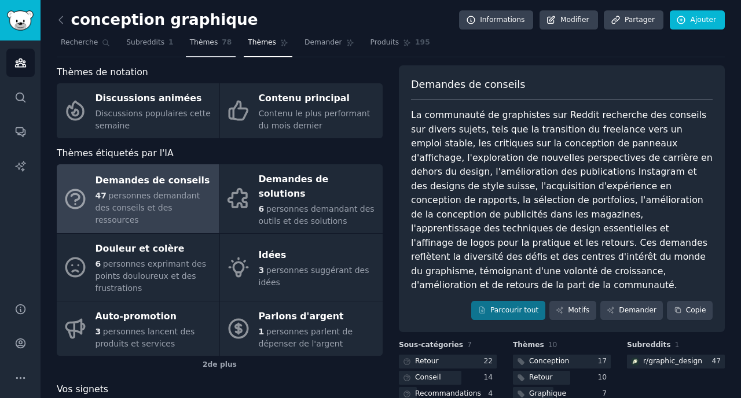
click at [194, 43] on font "Thèmes" at bounding box center [204, 42] width 28 height 8
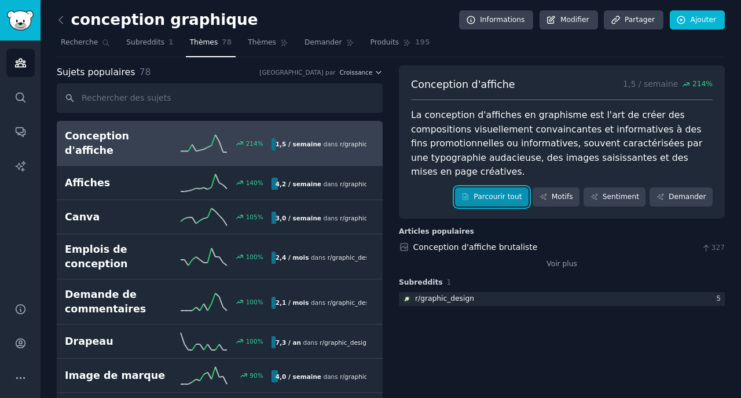
click at [479, 201] on font "Parcourir tout" at bounding box center [497, 197] width 48 height 10
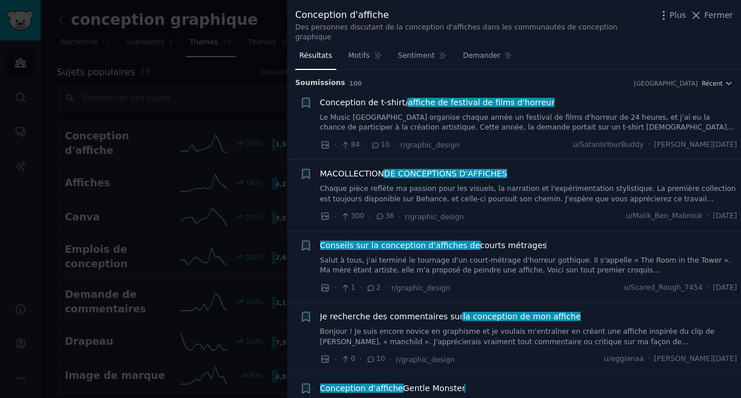
click at [696, 13] on icon at bounding box center [696, 15] width 6 height 6
